Goal: Information Seeking & Learning: Check status

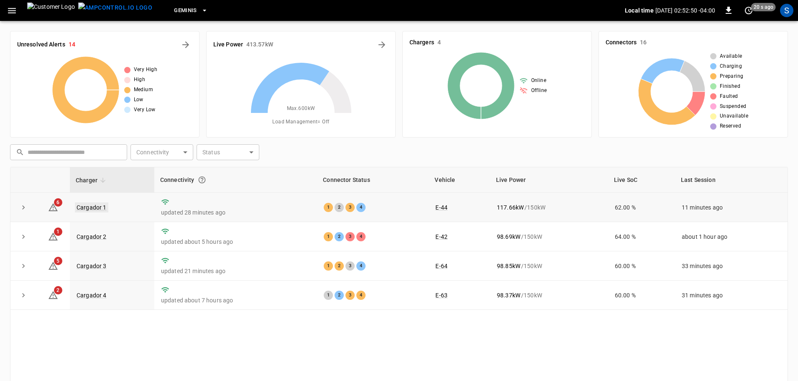
click at [92, 210] on link "Cargador 1" at bounding box center [91, 207] width 33 height 10
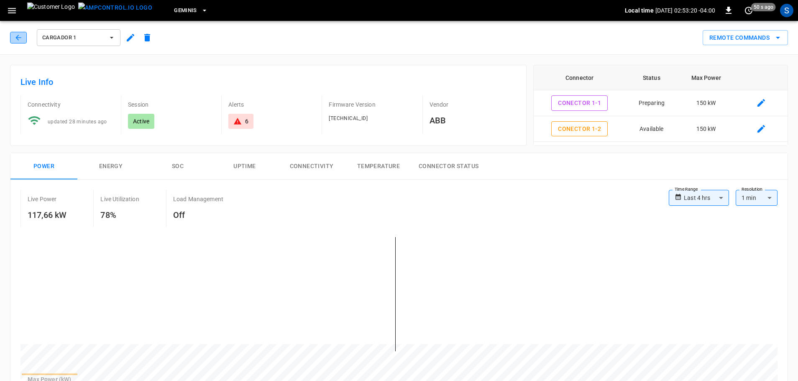
click at [18, 42] on button "button" at bounding box center [18, 38] width 17 height 12
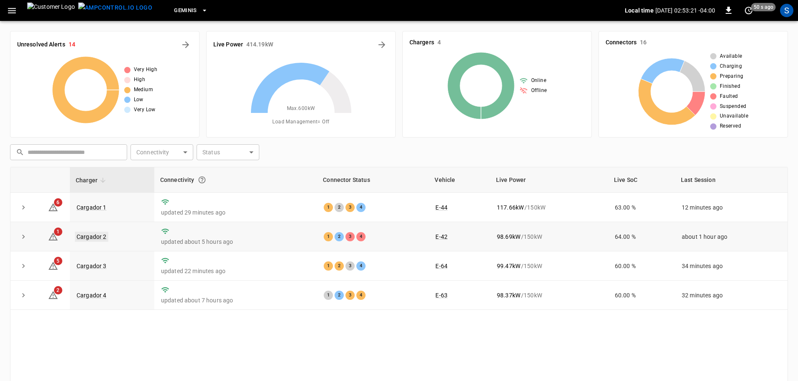
click at [88, 236] on link "Cargador 2" at bounding box center [91, 237] width 33 height 10
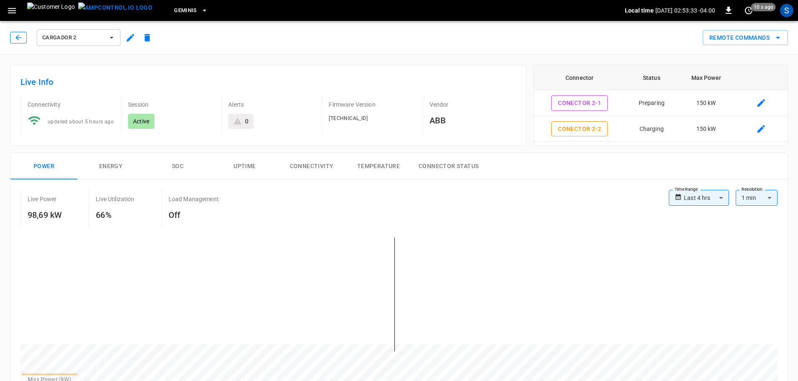
click at [23, 41] on button "button" at bounding box center [18, 38] width 17 height 12
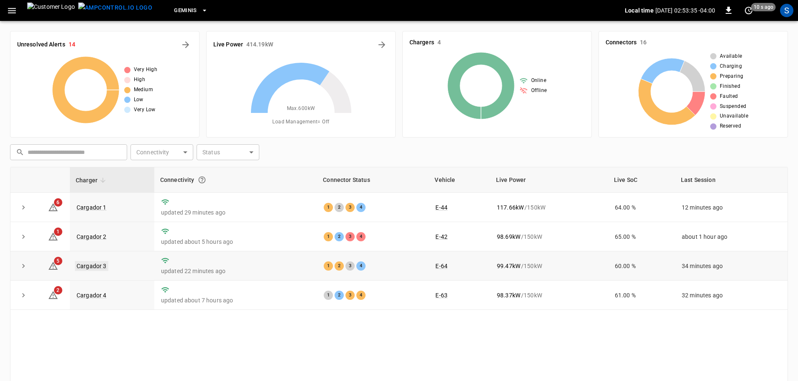
click at [97, 270] on link "Cargador 3" at bounding box center [91, 266] width 33 height 10
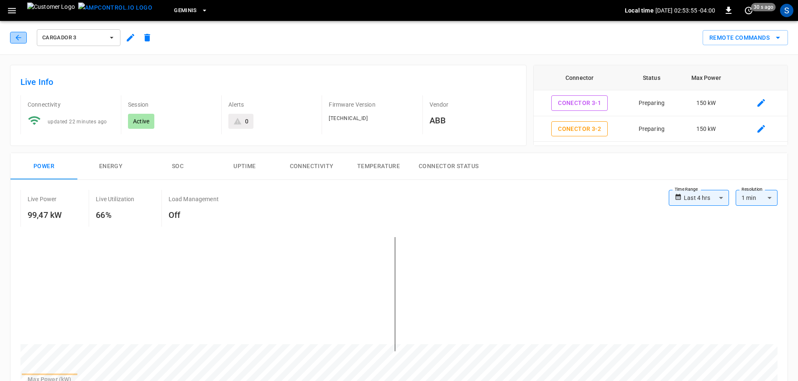
click at [24, 33] on button "button" at bounding box center [18, 38] width 17 height 12
